Goal: Transaction & Acquisition: Purchase product/service

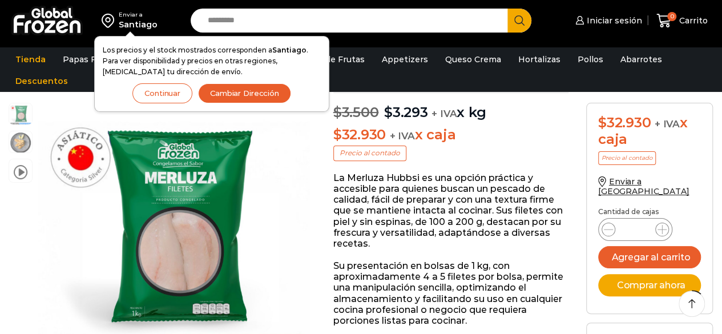
scroll to position [114, 0]
click at [166, 95] on button "Continuar" at bounding box center [162, 93] width 60 height 20
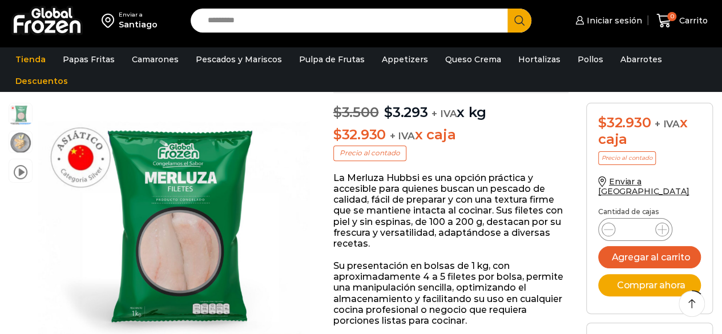
scroll to position [0, 0]
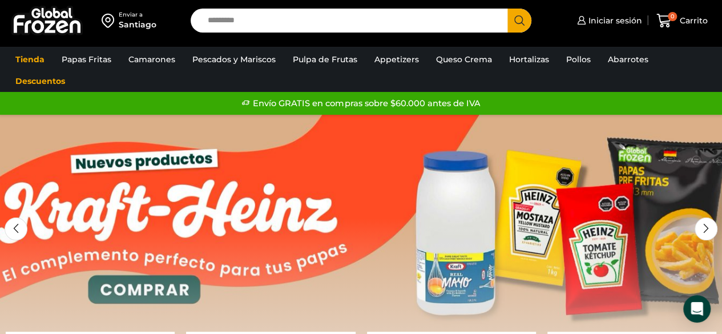
click at [242, 21] on input "Search input" at bounding box center [352, 21] width 300 height 24
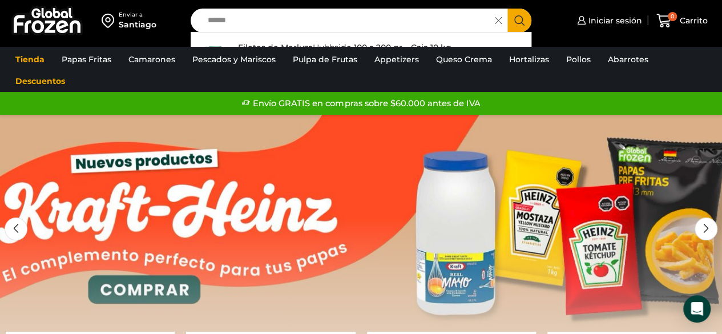
type input "******"
click at [520, 22] on icon "Search button" at bounding box center [520, 20] width 10 height 10
